Goal: Find specific page/section: Find specific page/section

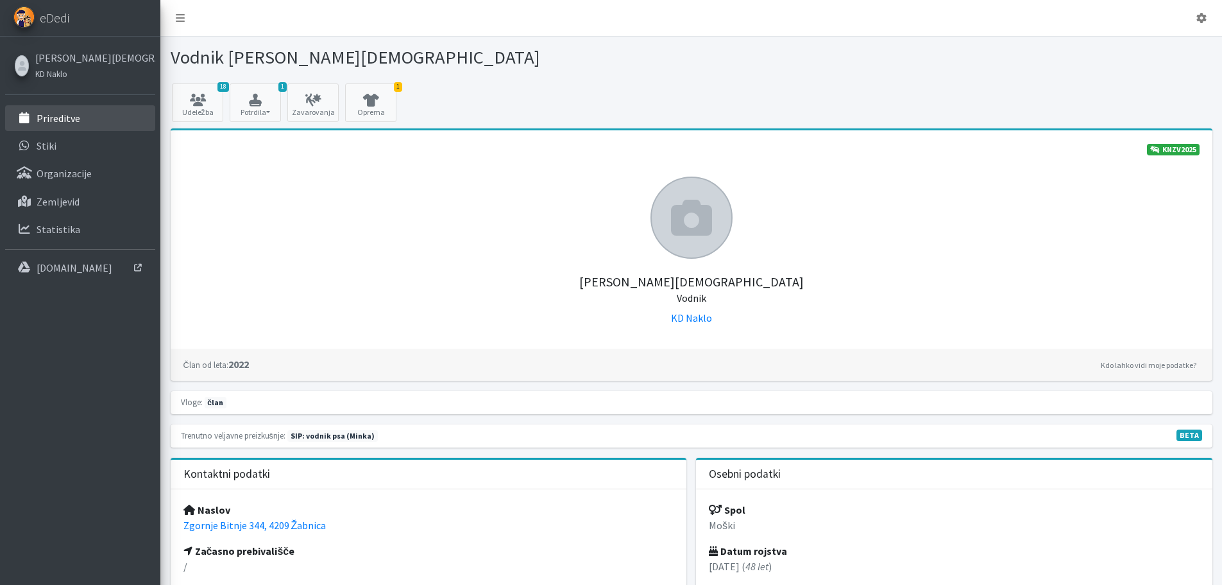
click at [80, 119] on link "Prireditve" at bounding box center [80, 118] width 150 height 26
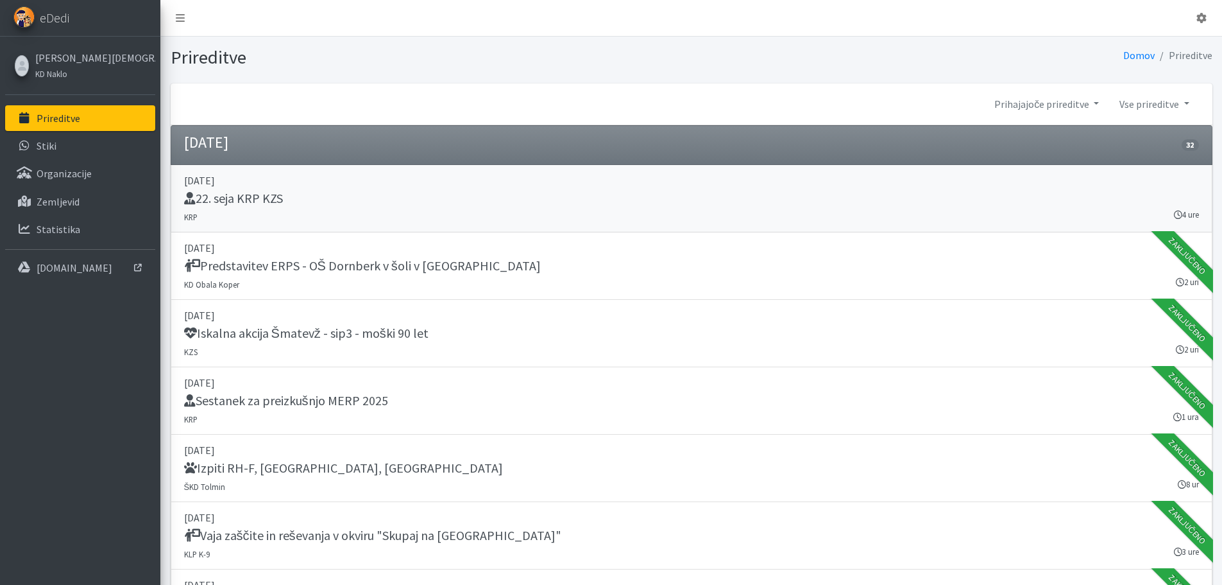
click at [275, 197] on h5 "22. seja KRP KZS" at bounding box center [233, 198] width 99 height 15
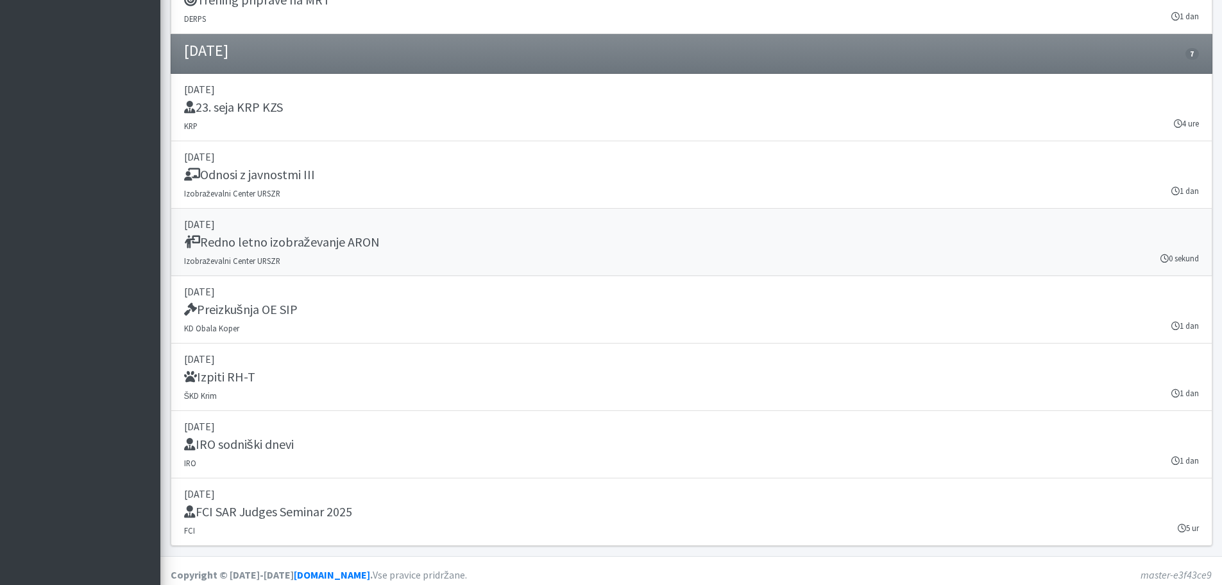
scroll to position [3817, 0]
